Goal: Information Seeking & Learning: Check status

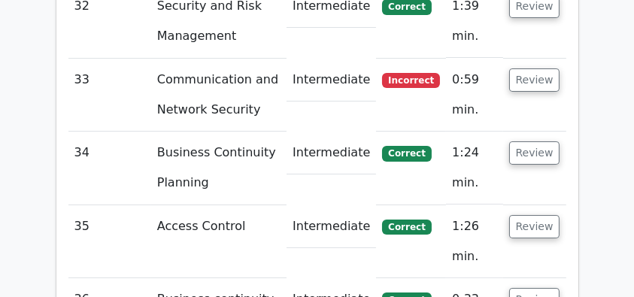
scroll to position [5720, 0]
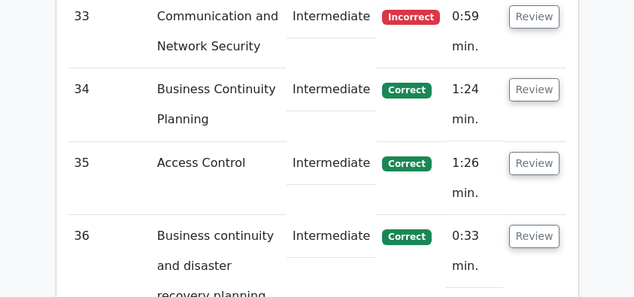
scroll to position [5769, 0]
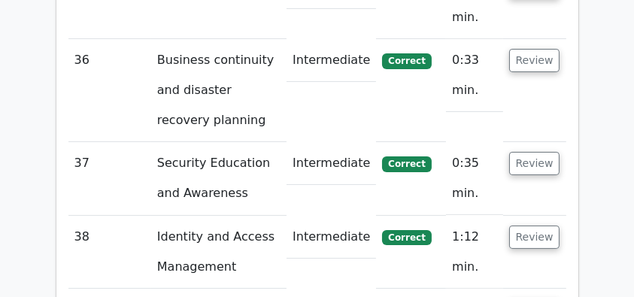
scroll to position [5970, 0]
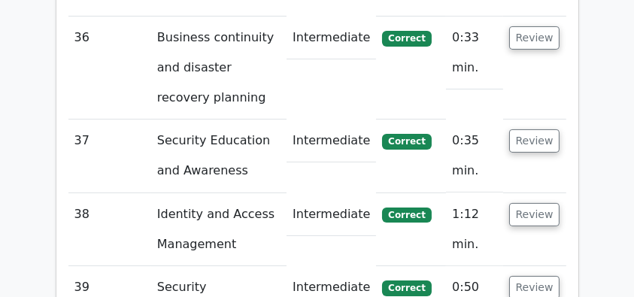
drag, startPoint x: 88, startPoint y: 78, endPoint x: 551, endPoint y: 138, distance: 466.7
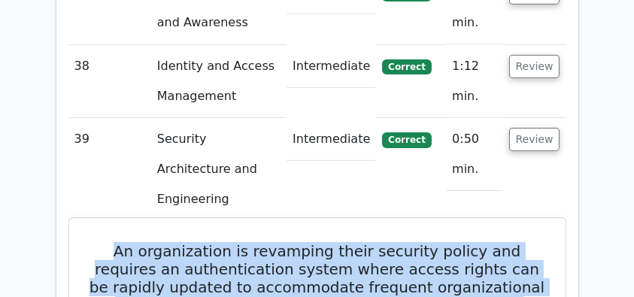
scroll to position [6121, 0]
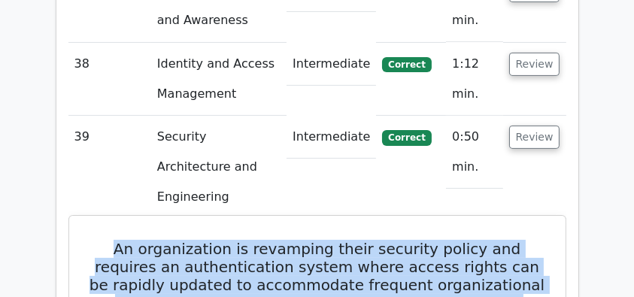
copy div "An organization is revamping their security policy and requires an authenticati…"
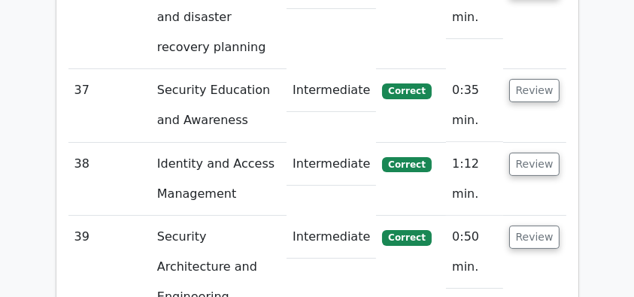
scroll to position [5920, 0]
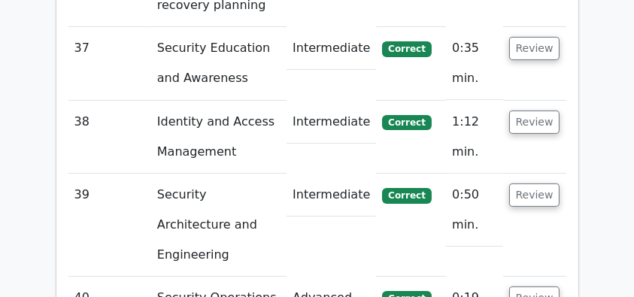
scroll to position [6070, 0]
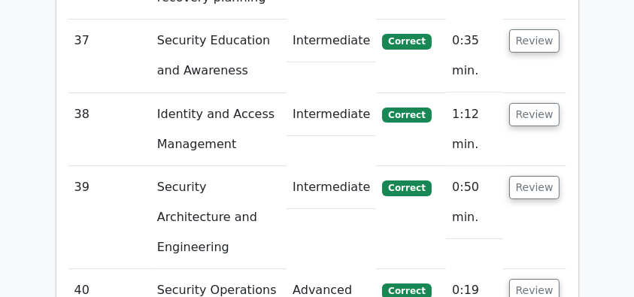
drag, startPoint x: 94, startPoint y: 59, endPoint x: 488, endPoint y: 284, distance: 453.4
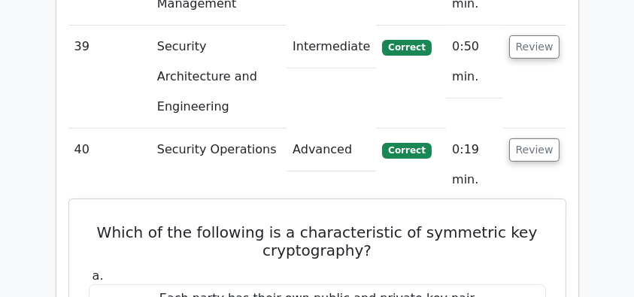
scroll to position [6221, 0]
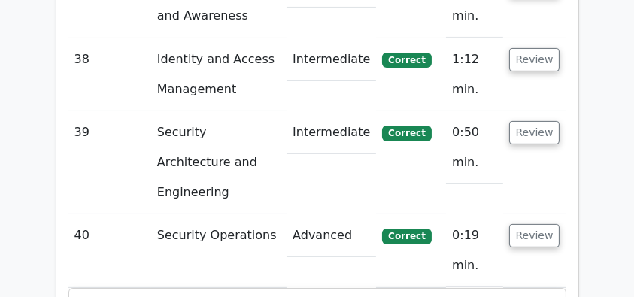
scroll to position [6121, 0]
